Goal: Task Accomplishment & Management: Complete application form

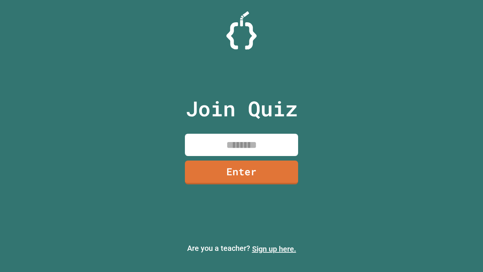
click at [274, 249] on link "Sign up here." at bounding box center [274, 248] width 44 height 9
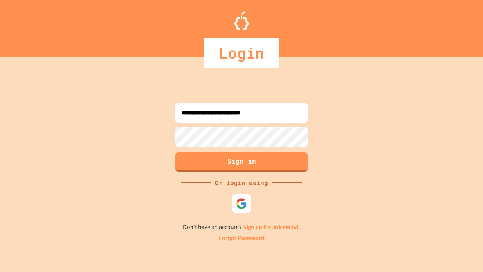
type input "**********"
